Goal: Information Seeking & Learning: Learn about a topic

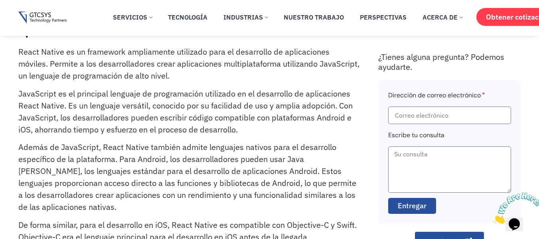
scroll to position [80, 0]
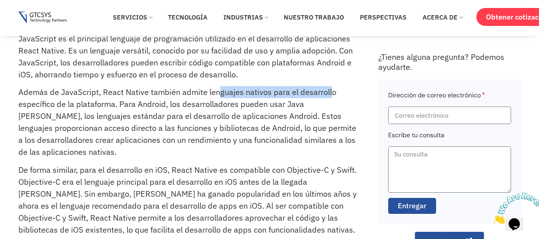
drag, startPoint x: 238, startPoint y: 91, endPoint x: 312, endPoint y: 94, distance: 73.5
click at [329, 89] on font "Además de JavaScript, React Native también admite lenguajes nativos para el des…" at bounding box center [187, 122] width 338 height 71
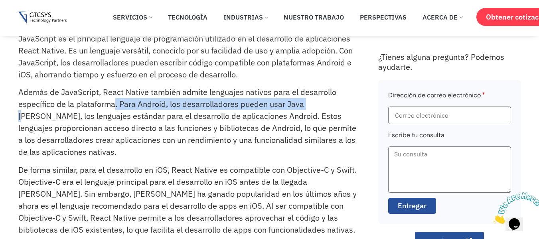
drag, startPoint x: 115, startPoint y: 109, endPoint x: 308, endPoint y: 103, distance: 193.3
click at [308, 103] on font "Además de JavaScript, React Native también admite lenguajes nativos para el des…" at bounding box center [187, 122] width 338 height 71
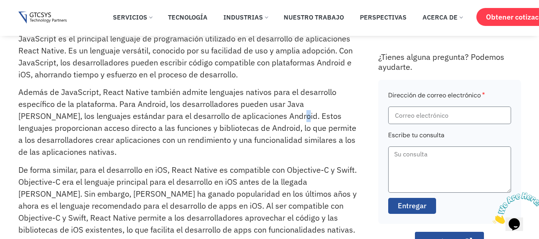
click at [244, 119] on font "Además de JavaScript, React Native también admite lenguajes nativos para el des…" at bounding box center [187, 122] width 338 height 71
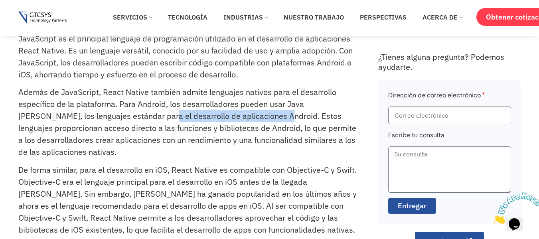
drag, startPoint x: 114, startPoint y: 121, endPoint x: 244, endPoint y: 115, distance: 129.9
click at [234, 116] on font "Además de JavaScript, React Native también admite lenguajes nativos para el des…" at bounding box center [187, 122] width 338 height 71
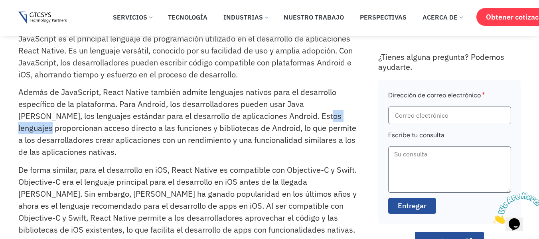
drag, startPoint x: 271, startPoint y: 115, endPoint x: 319, endPoint y: 115, distance: 47.5
click at [319, 115] on font "Además de JavaScript, React Native también admite lenguajes nativos para el des…" at bounding box center [187, 122] width 338 height 71
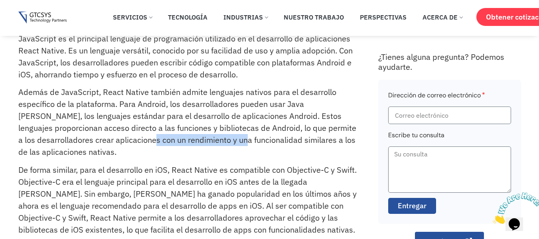
drag, startPoint x: 97, startPoint y: 142, endPoint x: 191, endPoint y: 138, distance: 93.5
click at [191, 138] on font "Además de JavaScript, React Native también admite lenguajes nativos para el des…" at bounding box center [187, 122] width 338 height 71
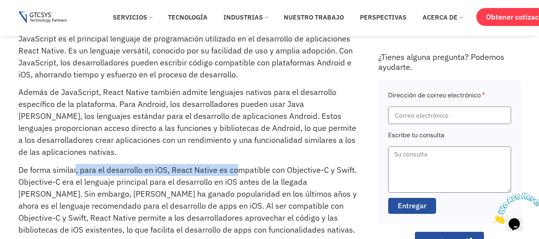
drag, startPoint x: 76, startPoint y: 172, endPoint x: 266, endPoint y: 172, distance: 189.6
click at [262, 172] on font "De forma similar, para el desarrollo en iOS, React Native es compatible con Obj…" at bounding box center [187, 199] width 339 height 71
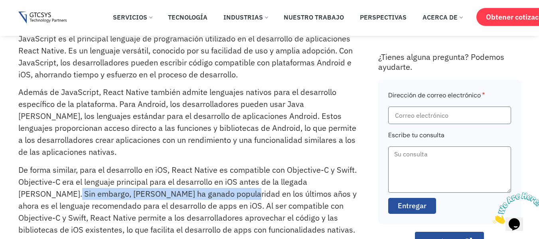
drag, startPoint x: 8, startPoint y: 190, endPoint x: 253, endPoint y: 190, distance: 244.7
click at [247, 190] on div "¿Qué lenguajes de programación se utilizan en el desarrollo de aplicaciones Rea…" at bounding box center [269, 120] width 539 height 369
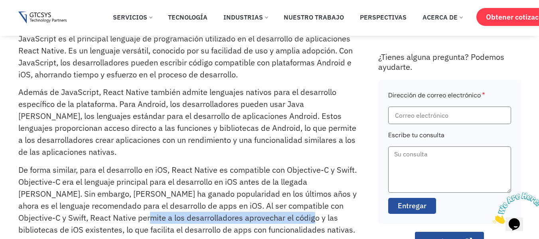
drag, startPoint x: 119, startPoint y: 219, endPoint x: 135, endPoint y: 222, distance: 16.3
click at [236, 218] on font "De forma similar, para el desarrollo en iOS, React Native es compatible con Obj…" at bounding box center [187, 199] width 339 height 71
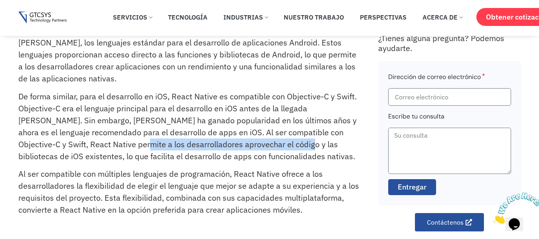
scroll to position [160, 0]
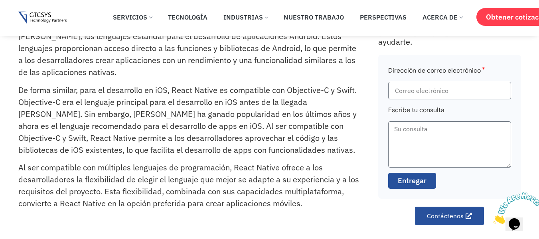
click at [216, 156] on p "De forma similar, para el desarrollo en iOS, React Native es compatible con Obj…" at bounding box center [189, 120] width 342 height 72
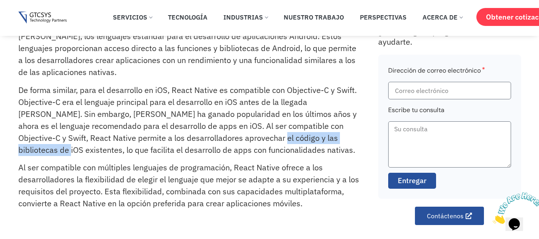
drag, startPoint x: 209, startPoint y: 134, endPoint x: 319, endPoint y: 140, distance: 110.4
click at [319, 140] on font "De forma similar, para el desarrollo en iOS, React Native es compatible con Obj…" at bounding box center [187, 120] width 339 height 71
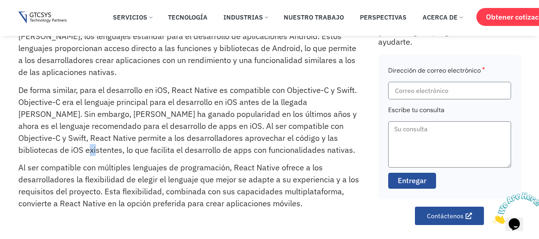
drag, startPoint x: 331, startPoint y: 140, endPoint x: 340, endPoint y: 139, distance: 9.6
click at [340, 139] on font "De forma similar, para el desarrollo en iOS, React Native es compatible con Obj…" at bounding box center [187, 120] width 339 height 71
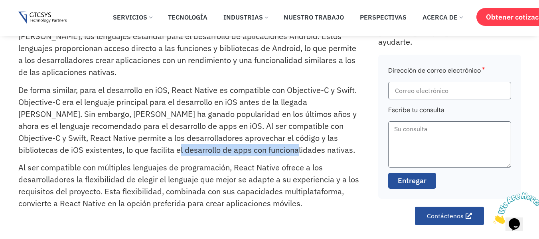
drag, startPoint x: 92, startPoint y: 152, endPoint x: 225, endPoint y: 152, distance: 132.9
click at [220, 152] on font "De forma similar, para el desarrollo en iOS, React Native es compatible con Obj…" at bounding box center [187, 120] width 339 height 71
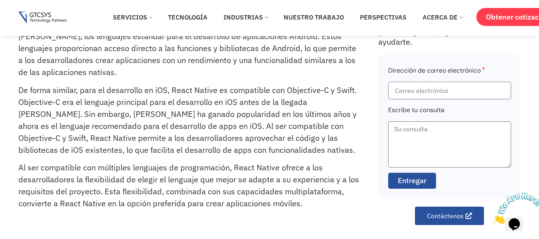
click at [233, 153] on p "De forma similar, para el desarrollo en iOS, React Native es compatible con Obj…" at bounding box center [189, 120] width 342 height 72
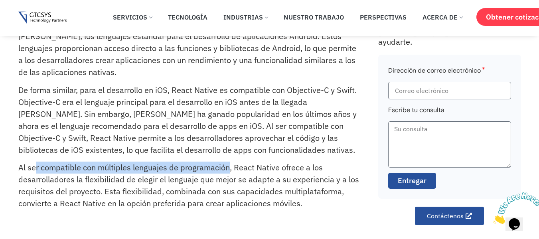
drag, startPoint x: 34, startPoint y: 173, endPoint x: 229, endPoint y: 169, distance: 195.7
click at [229, 169] on p "Al ser compatible con múltiples lenguajes de programación, React Native ofrece …" at bounding box center [189, 186] width 342 height 48
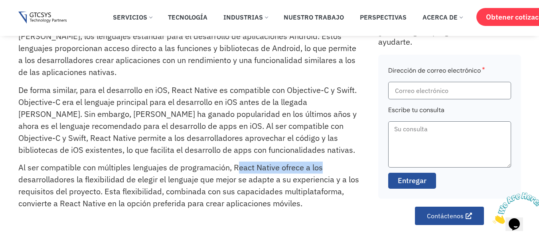
drag, startPoint x: 264, startPoint y: 168, endPoint x: 322, endPoint y: 168, distance: 58.3
click at [322, 168] on p "Al ser compatible con múltiples lenguajes de programación, React Native ofrece …" at bounding box center [189, 186] width 342 height 48
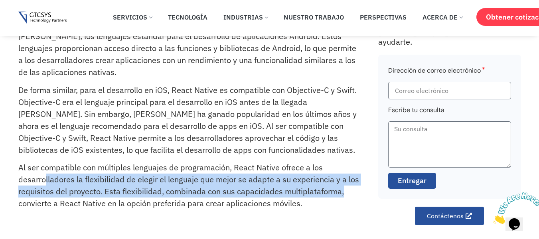
drag, startPoint x: 45, startPoint y: 184, endPoint x: 350, endPoint y: 186, distance: 305.0
click at [350, 186] on p "Al ser compatible con múltiples lenguajes de programación, React Native ofrece …" at bounding box center [189, 186] width 342 height 48
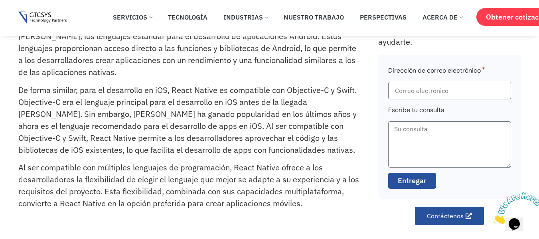
click at [341, 201] on p "Al ser compatible con múltiples lenguajes de programación, React Native ofrece …" at bounding box center [189, 186] width 342 height 48
click at [305, 209] on p "Al ser compatible con múltiples lenguajes de programación, React Native ofrece …" at bounding box center [189, 186] width 342 height 48
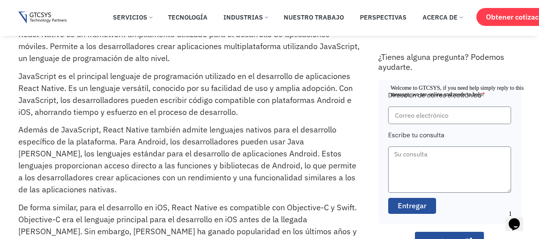
scroll to position [40, 0]
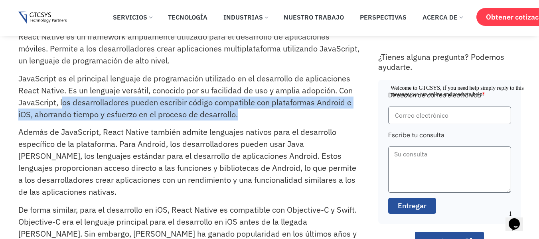
drag, startPoint x: 61, startPoint y: 105, endPoint x: 263, endPoint y: 113, distance: 201.4
click at [263, 113] on p "JavaScript es el principal lenguaje de programación utilizado en el desarrollo …" at bounding box center [189, 97] width 342 height 48
copy font "os desarrolladores pueden escribir código compatible con plataformas Android e …"
